Goal: Information Seeking & Learning: Learn about a topic

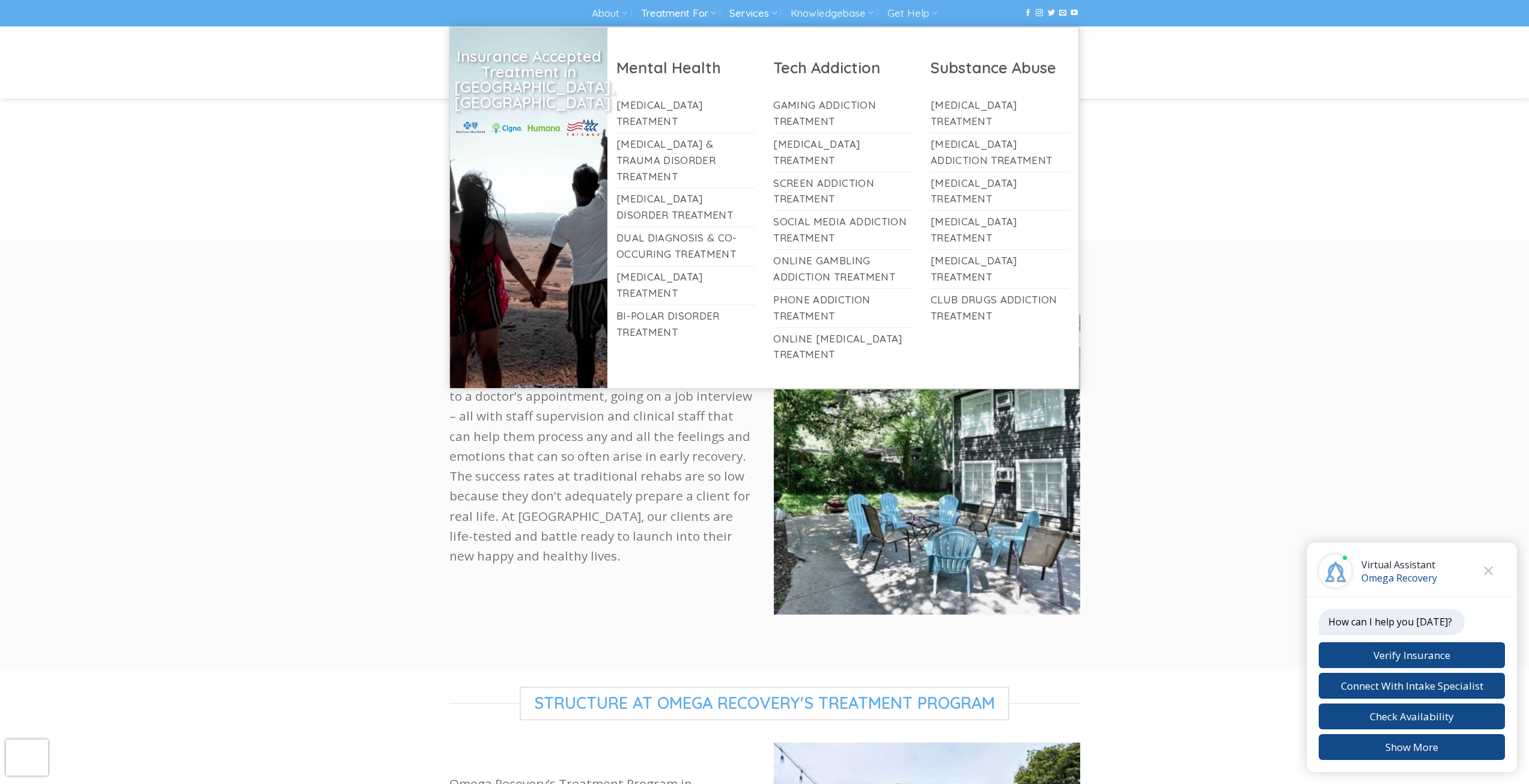
scroll to position [436, 0]
click at [824, 111] on link "Gaming Addiction Treatment" at bounding box center [842, 113] width 139 height 39
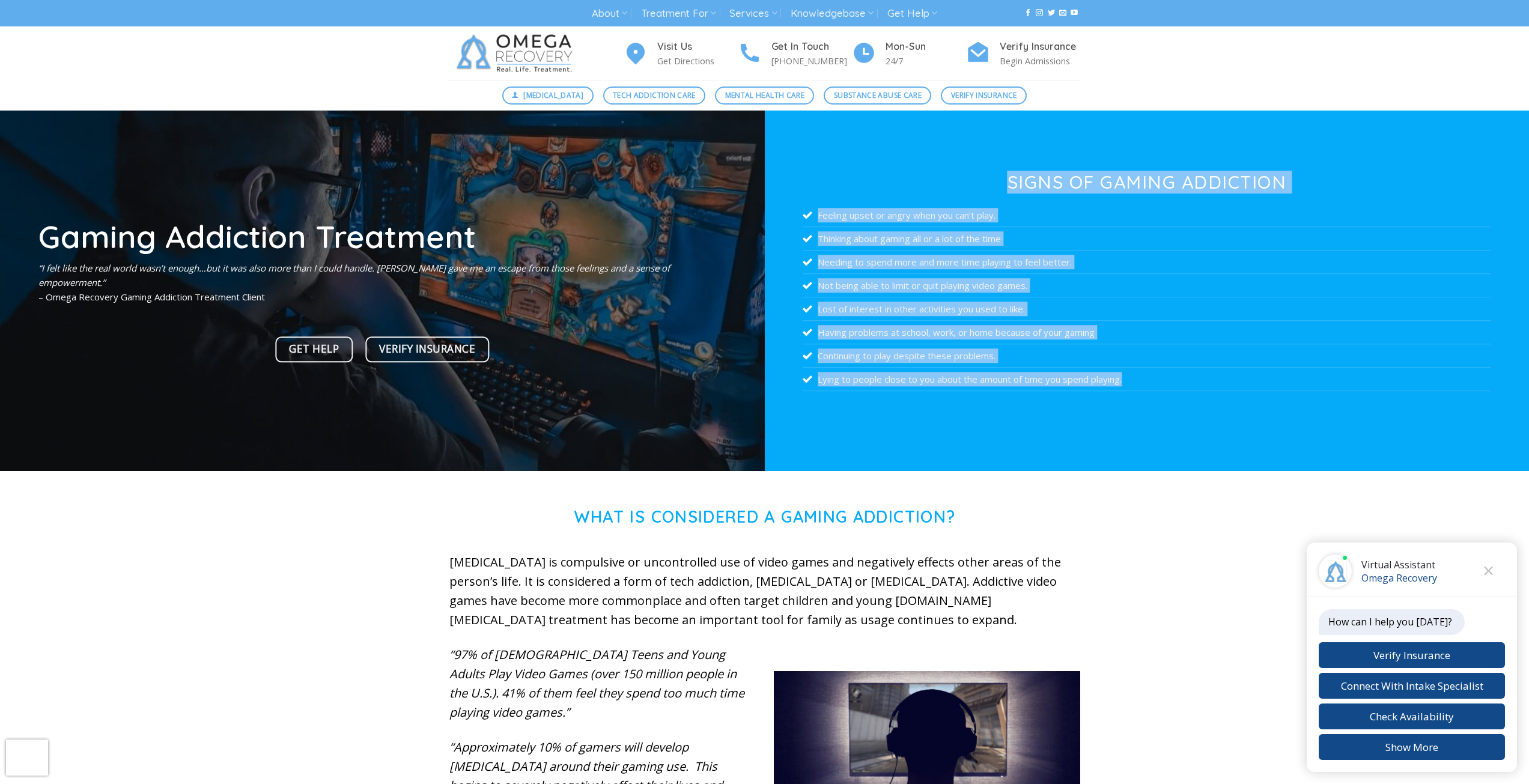
drag, startPoint x: 1168, startPoint y: 381, endPoint x: 1002, endPoint y: 186, distance: 256.1
click at [1002, 186] on div "Signs of Gaming Addiction Feeling upset or angry when you can’t play. Thinking …" at bounding box center [1146, 292] width 688 height 239
copy div "Signs of Gaming Addiction Feeling upset or angry when you can’t play. Thinking …"
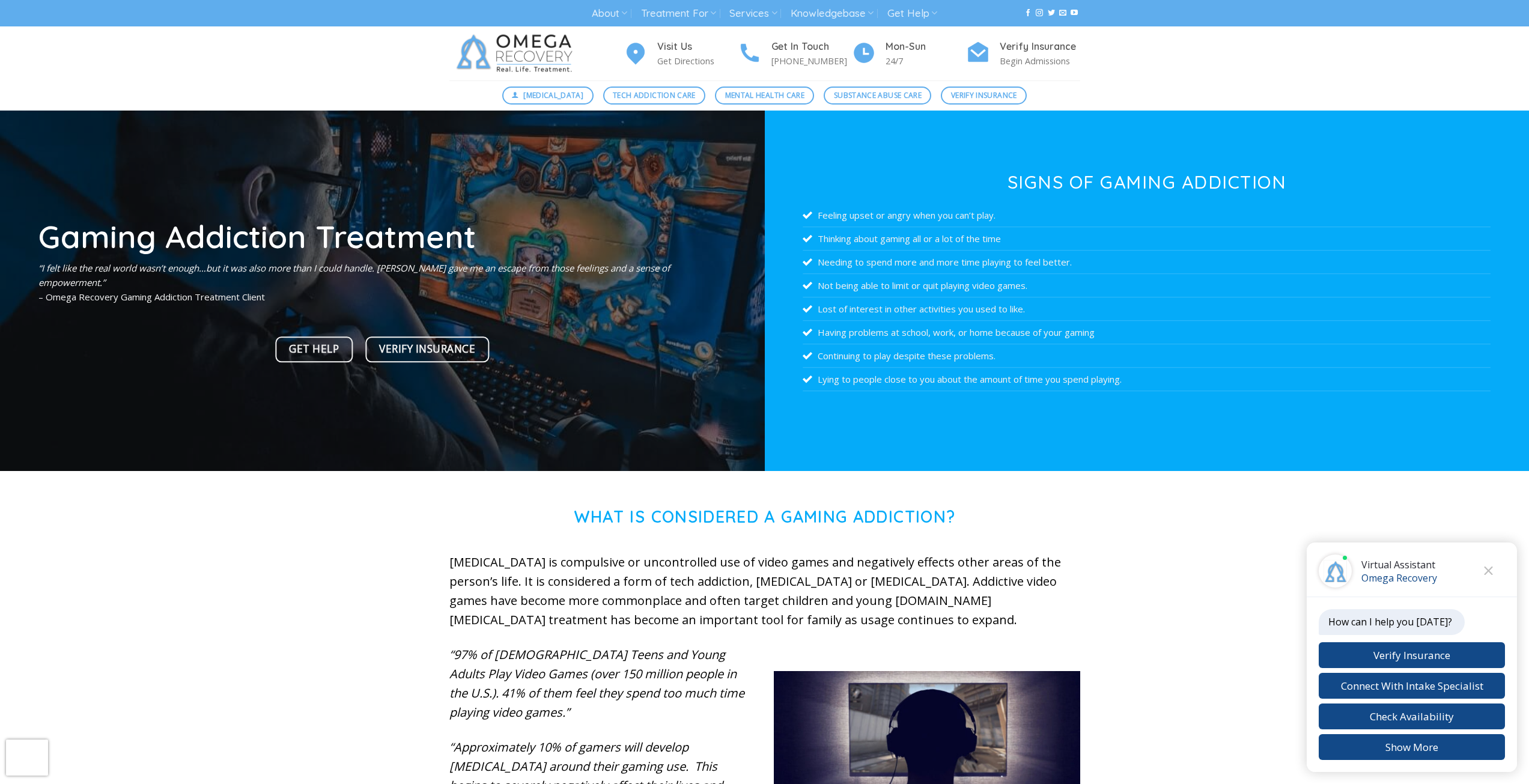
click at [1141, 565] on div "What is Considered a Gaming Addiction? Video Game Addiction is compulsive or un…" at bounding box center [764, 771] width 1529 height 528
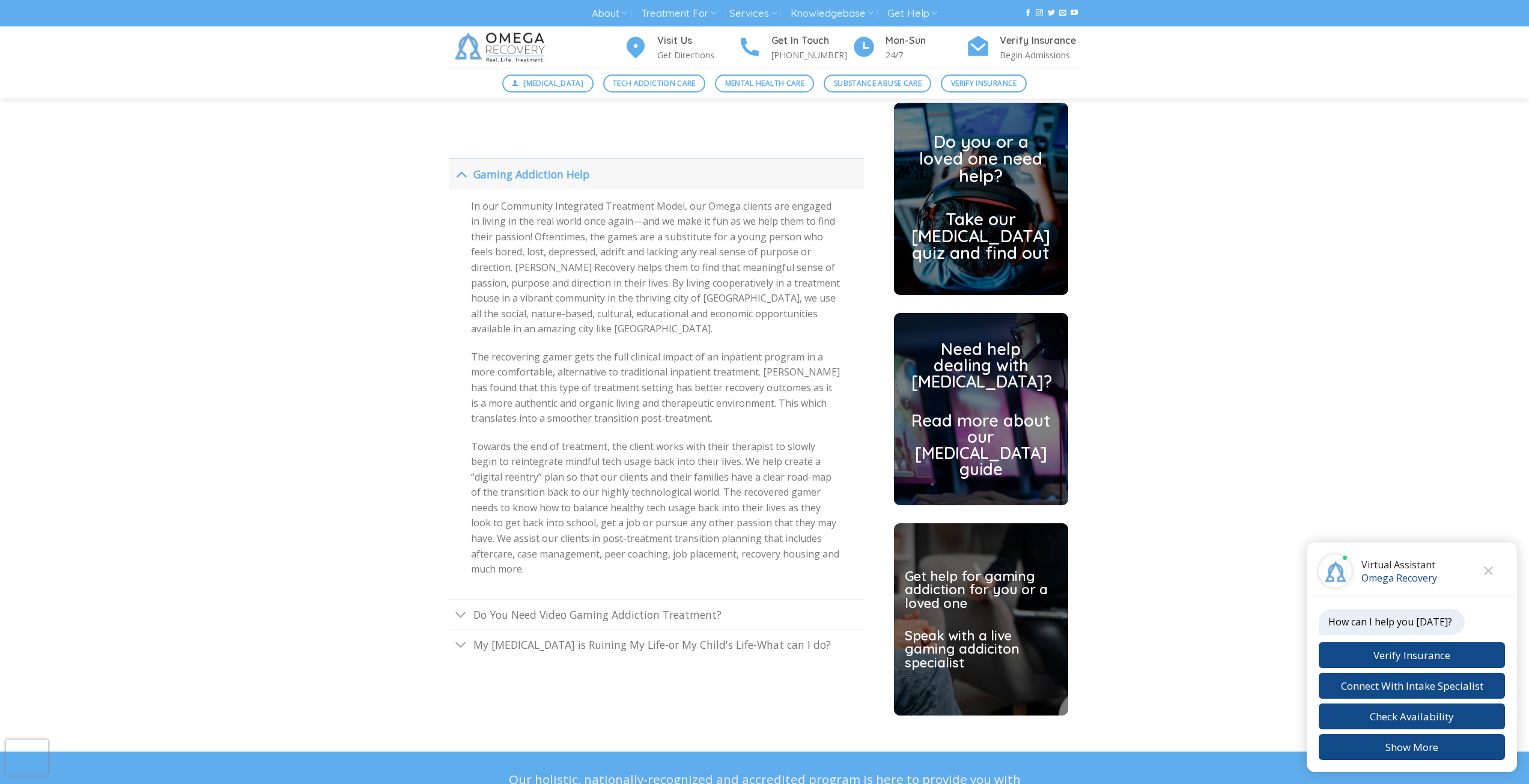
scroll to position [2963, 0]
click at [716, 630] on link "My Video Game addiction is Ruining My Life-or My Child's Life-What can I do?" at bounding box center [656, 645] width 415 height 30
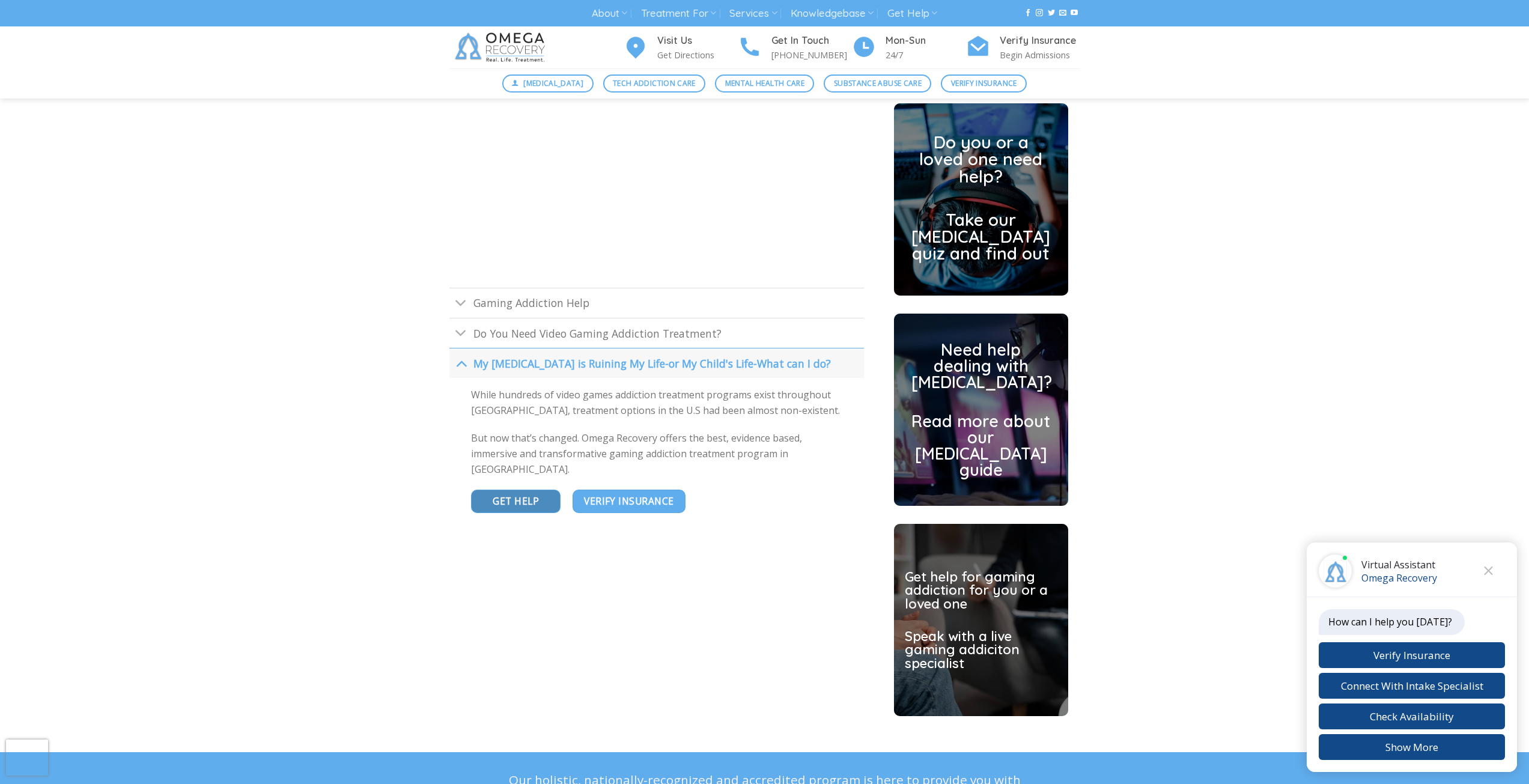
click at [532, 496] on span "GET HELP" at bounding box center [515, 501] width 46 height 15
